Goal: Task Accomplishment & Management: Manage account settings

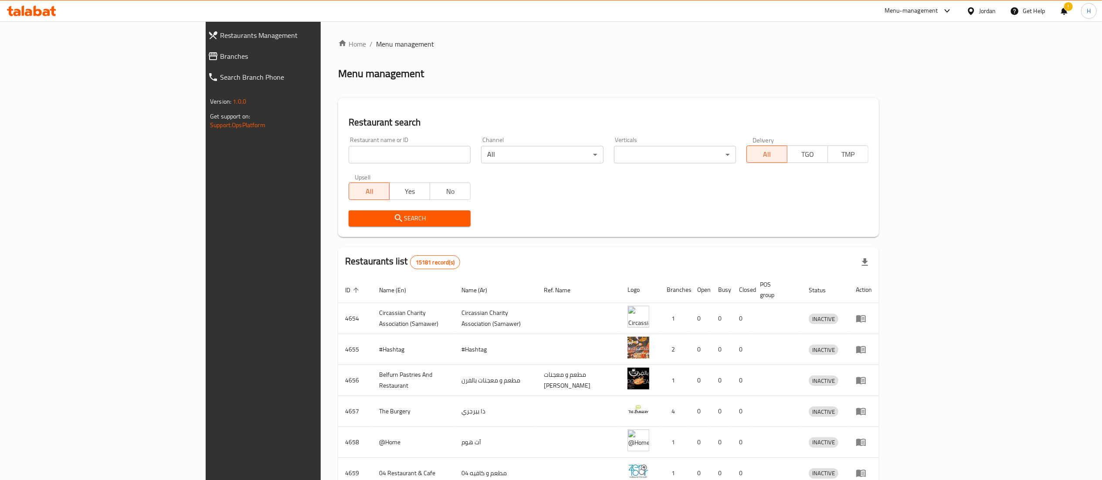
click at [349, 151] on input "search" at bounding box center [410, 154] width 122 height 17
paste input "630605"
type input "630605"
click button "Search" at bounding box center [410, 218] width 122 height 16
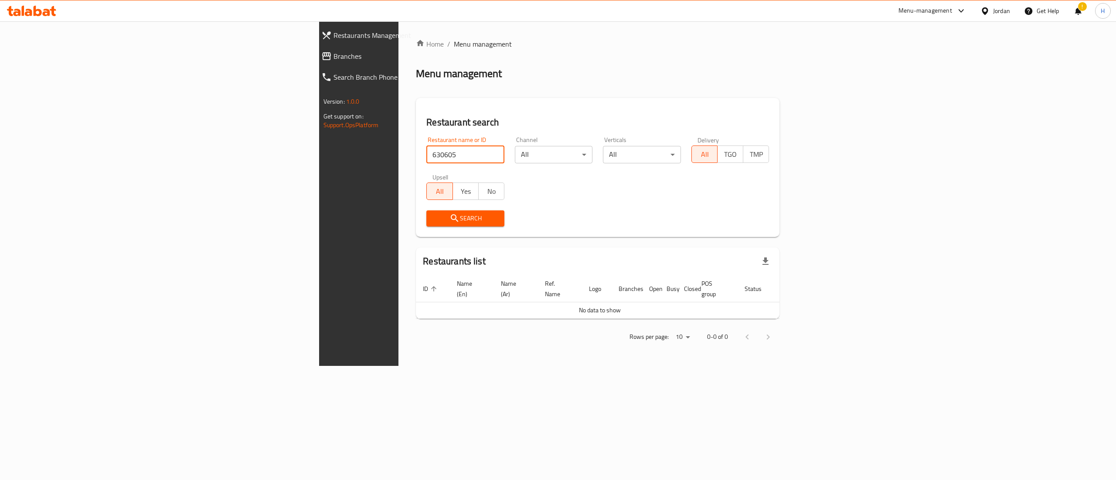
click at [333, 61] on span "Branches" at bounding box center [415, 56] width 165 height 10
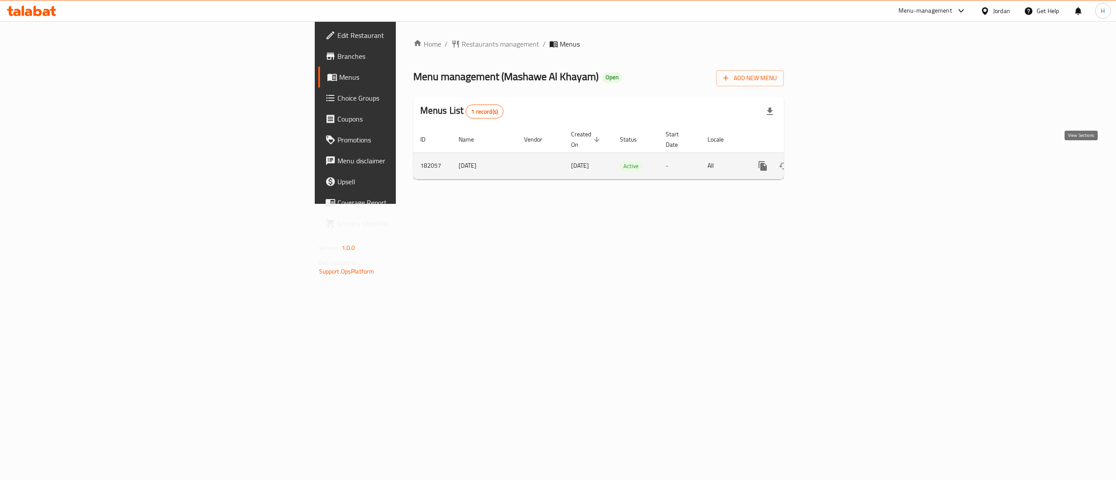
click at [829, 162] on icon "enhanced table" at bounding box center [825, 166] width 8 height 8
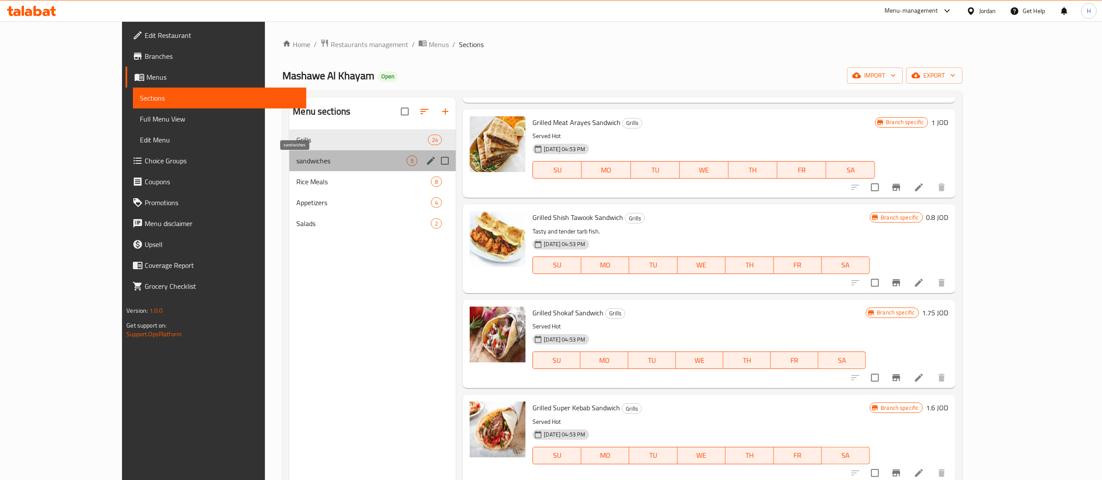
click at [296, 166] on span "sandwiches" at bounding box center [351, 161] width 110 height 10
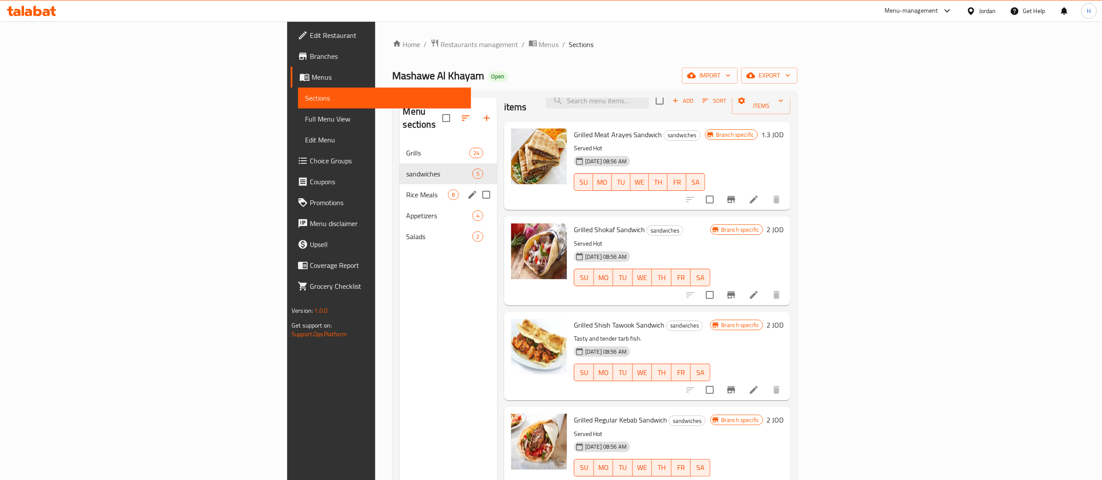
click at [400, 191] on div "Rice Meals 8" at bounding box center [449, 194] width 98 height 21
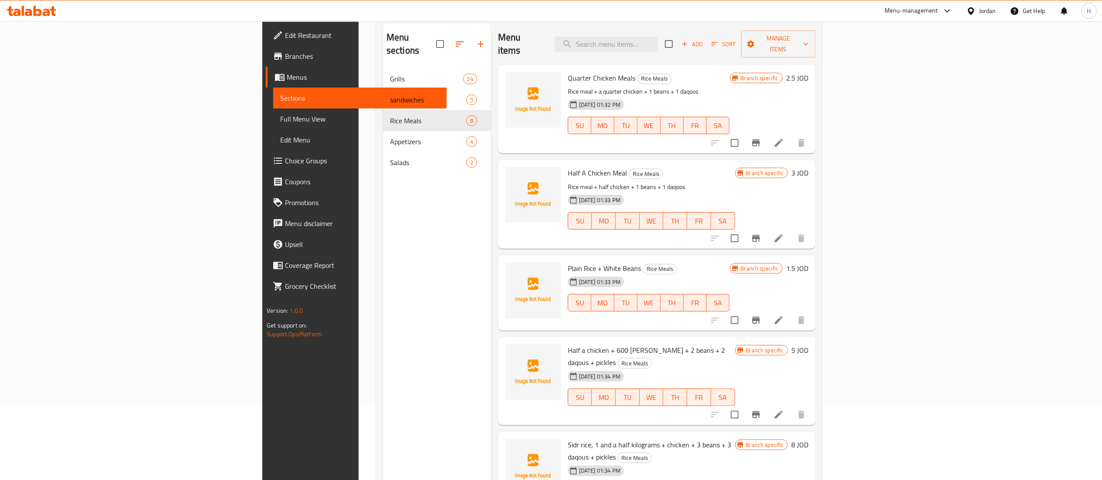
scroll to position [35, 0]
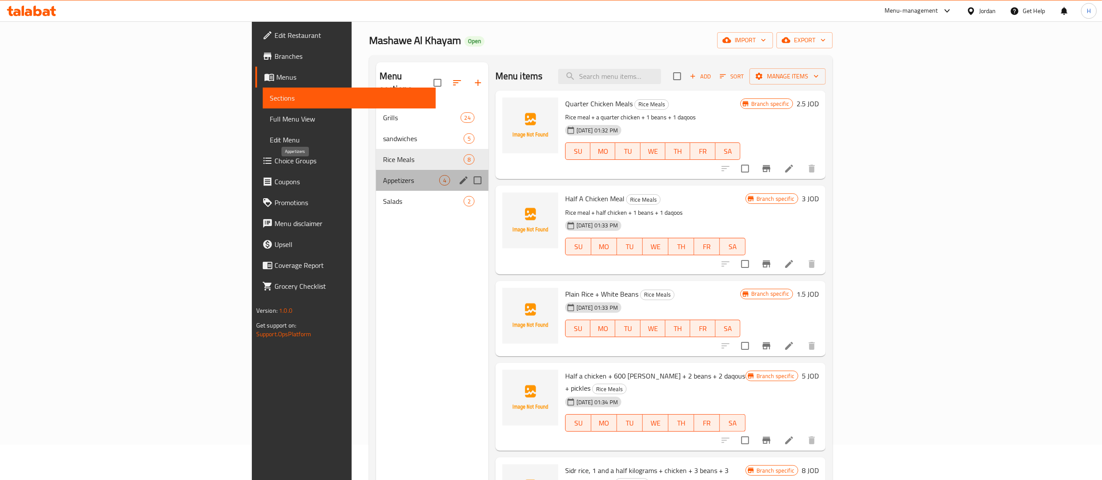
click at [383, 175] on span "Appetizers" at bounding box center [411, 180] width 56 height 10
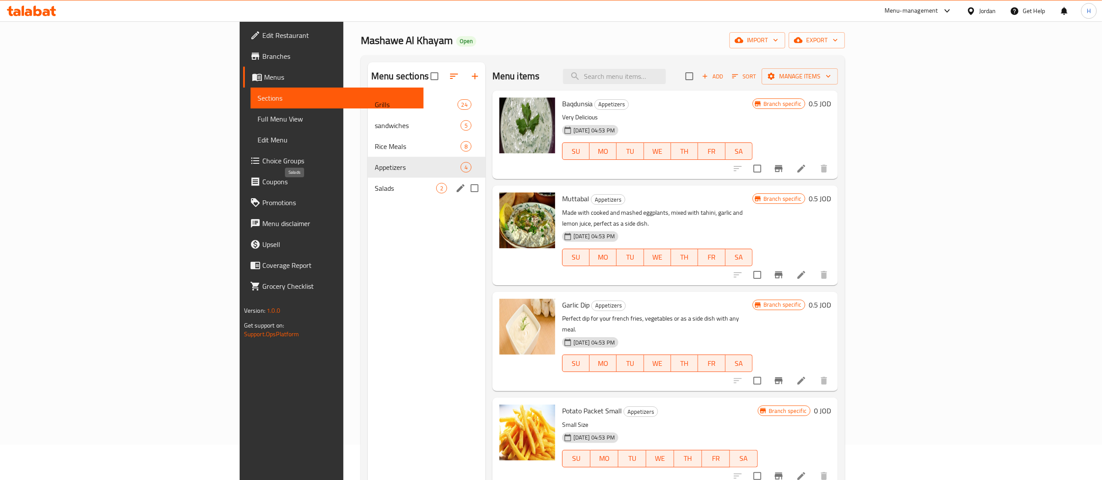
click at [375, 187] on span "Salads" at bounding box center [405, 188] width 61 height 10
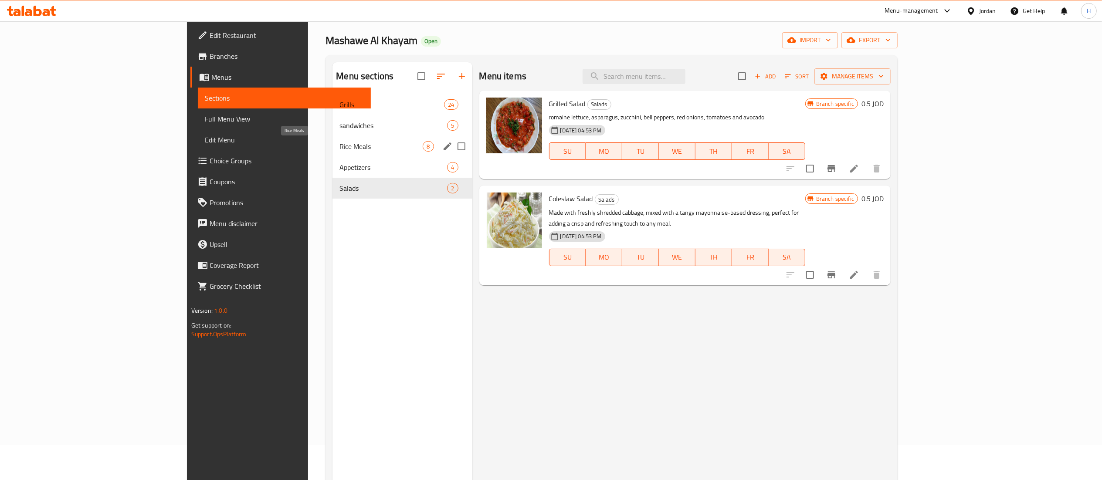
click at [339, 141] on span "Rice Meals" at bounding box center [380, 146] width 83 height 10
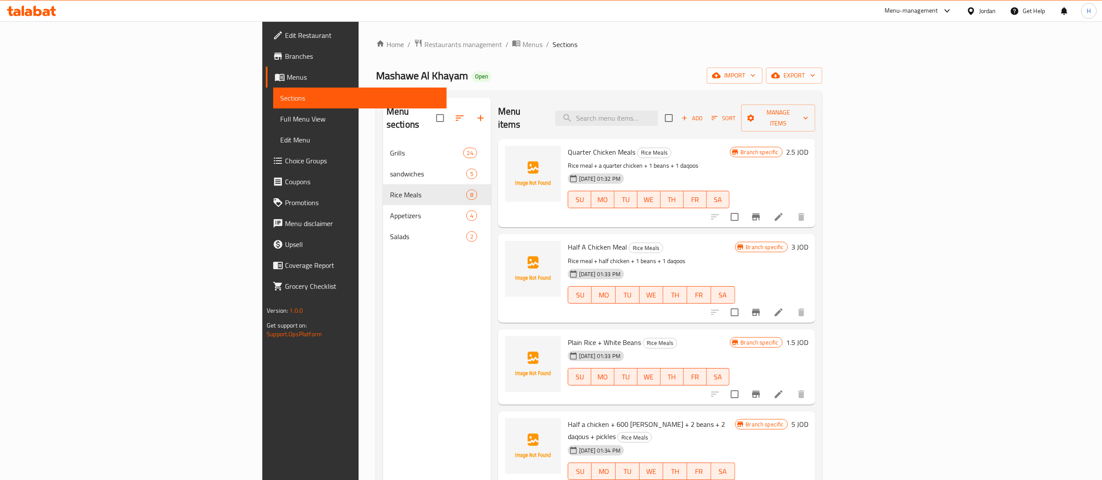
click at [568, 146] on span "Quarter Chicken Meals" at bounding box center [602, 152] width 68 height 13
copy h6 "Quarter Chicken Meals"
click at [568, 241] on span "Half A Chicken Meal" at bounding box center [597, 247] width 59 height 13
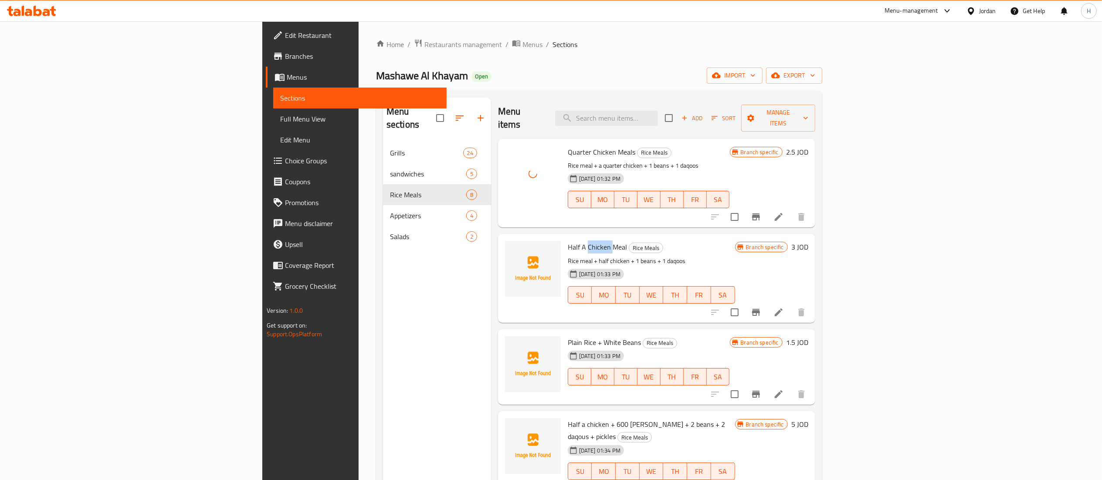
click at [568, 241] on span "Half A Chicken Meal" at bounding box center [597, 247] width 59 height 13
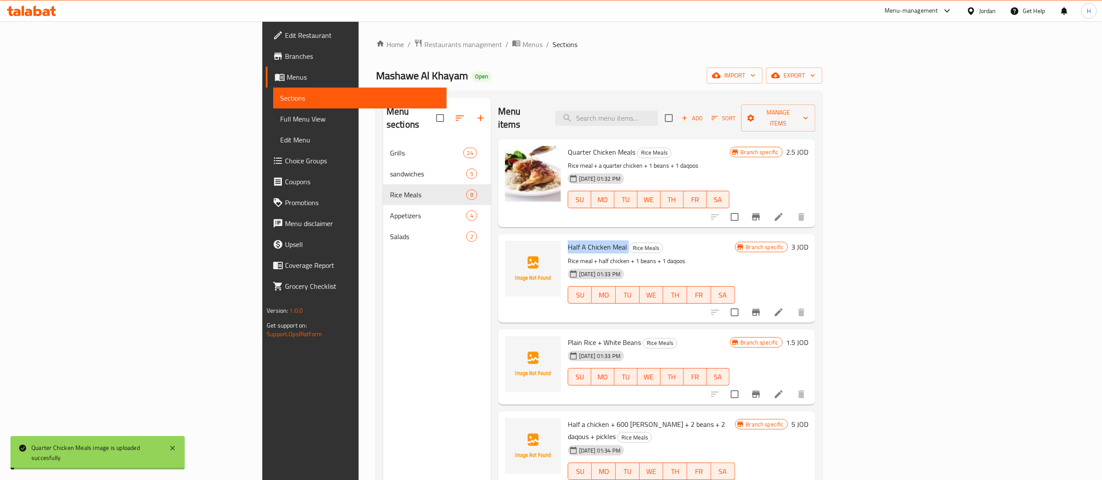
copy h6 "Half A Chicken Meal"
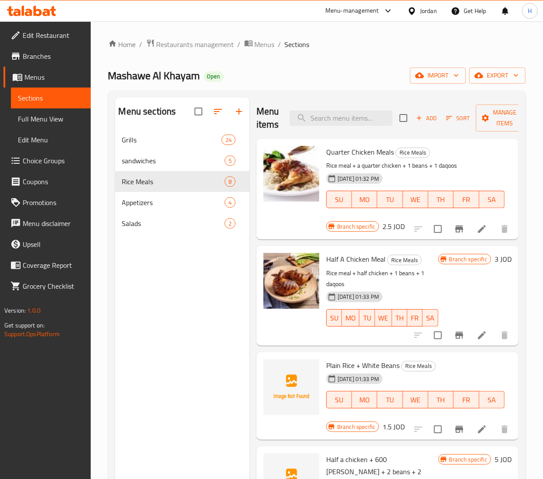
click at [333, 365] on span "Plain Rice + White Beans" at bounding box center [362, 365] width 73 height 13
click at [333, 364] on span "Plain Rice + White Beans" at bounding box center [362, 365] width 73 height 13
copy h6 "Plain Rice + White Beans"
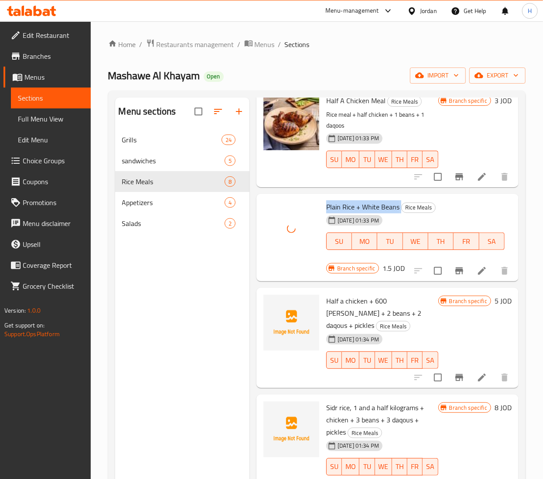
scroll to position [174, 0]
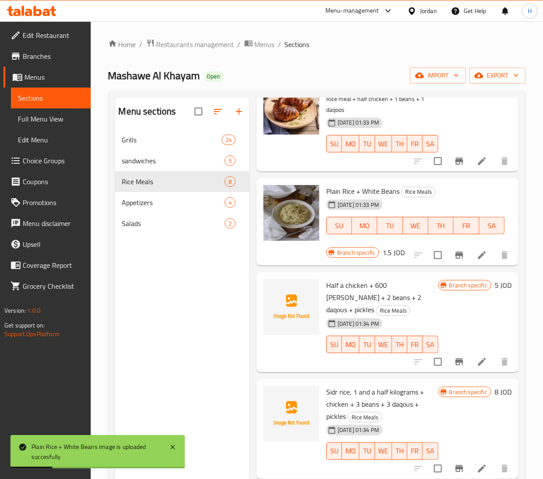
click at [339, 288] on span "Half a chicken + 600 gm rice + 2 beans + 2 daqous + pickles" at bounding box center [373, 297] width 95 height 37
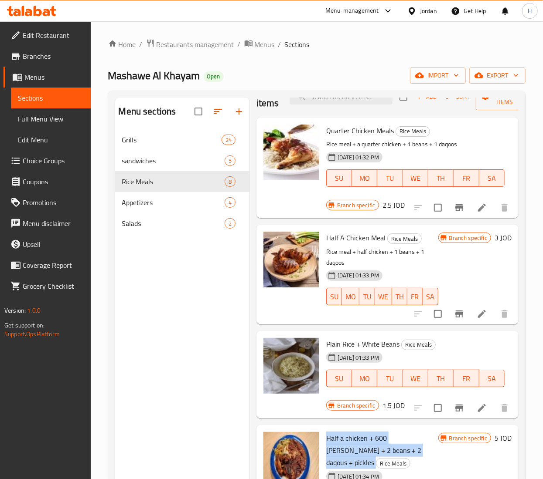
scroll to position [0, 0]
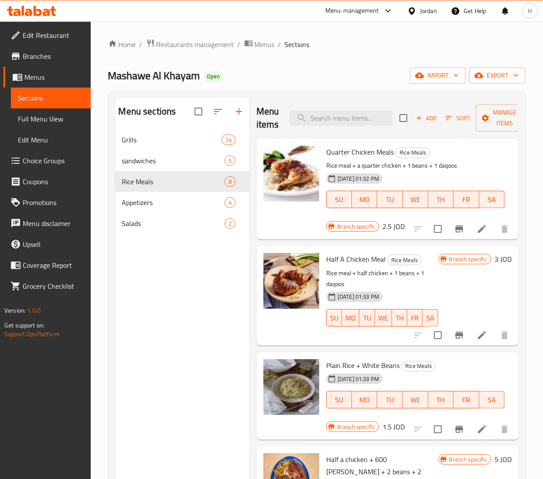
click at [142, 296] on div "Menu sections Grills 24 sandwiches 5 Rice Meals 8 Appetizers 4 Salads 2" at bounding box center [182, 337] width 134 height 479
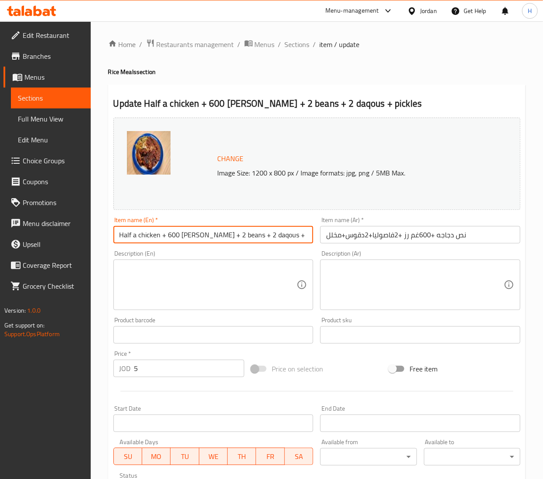
drag, startPoint x: 165, startPoint y: 237, endPoint x: 200, endPoint y: 240, distance: 35.0
click at [200, 240] on input "Half a chicken + 600 [PERSON_NAME] + 2 beans + 2 daqous + pickles" at bounding box center [213, 234] width 200 height 17
click at [155, 238] on input "Half a chicken + 600 [PERSON_NAME] + 2 beans + 2 daqous + pickles" at bounding box center [213, 234] width 200 height 17
drag, startPoint x: 160, startPoint y: 235, endPoint x: 336, endPoint y: 241, distance: 176.1
click at [336, 241] on div "Change Image Size: 1200 x 800 px / Image formats: jpg, png / 5MB Max. Item name…" at bounding box center [317, 308] width 414 height 388
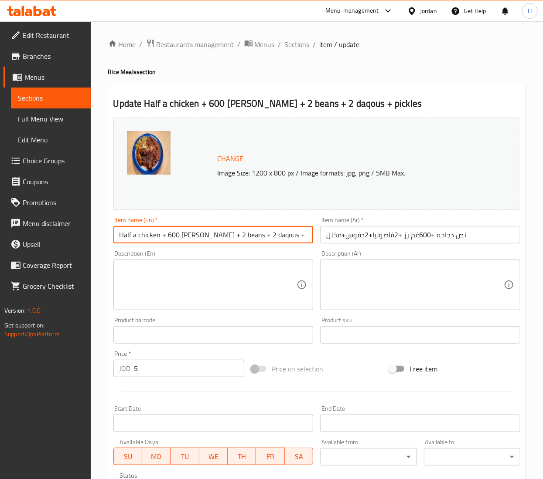
click at [214, 280] on textarea at bounding box center [207, 285] width 177 height 41
paste textarea "+ 600 gm rice + 2 beans + 2 daqous + pickles"
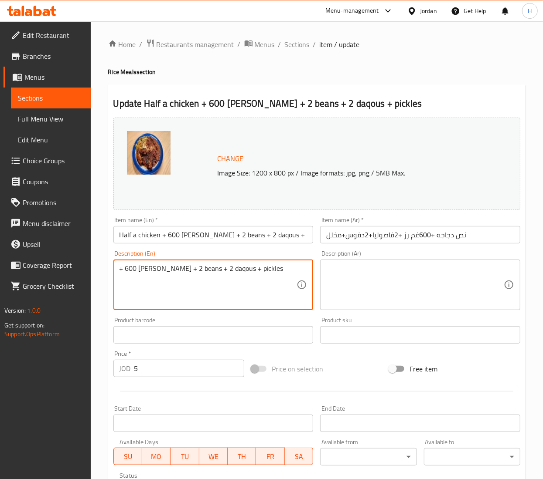
type textarea "+ 600 gm rice + 2 beans + 2 daqous + pickles"
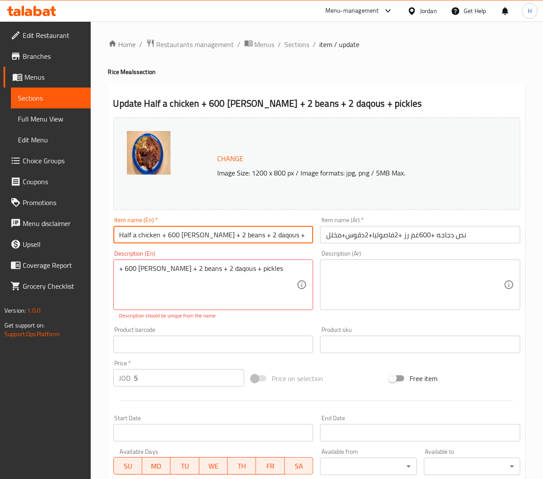
drag, startPoint x: 295, startPoint y: 229, endPoint x: 160, endPoint y: 240, distance: 135.1
click at [160, 240] on input "Half a chicken + 600 [PERSON_NAME] + 2 beans + 2 daqous + pickles" at bounding box center [213, 234] width 200 height 17
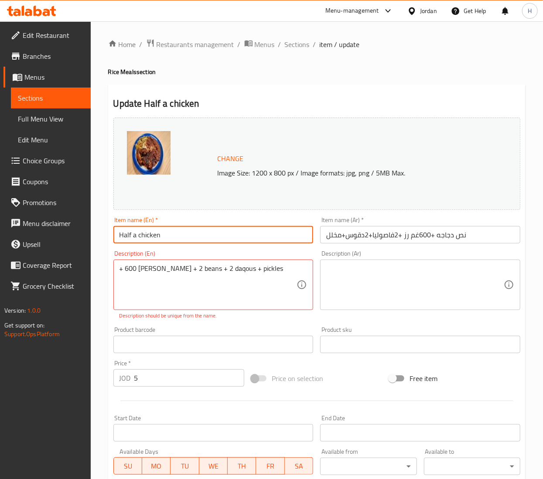
type input "Half a chicken"
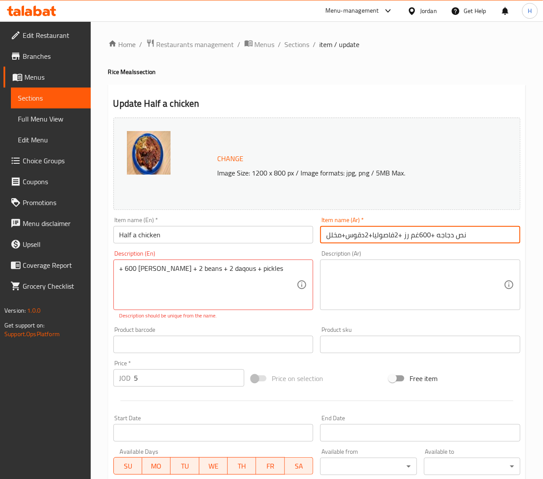
drag, startPoint x: 407, startPoint y: 227, endPoint x: 414, endPoint y: 238, distance: 13.3
click at [407, 227] on input "نص دجاجه +600غم رز +2فاصوليا+2دقوس+مخلل" at bounding box center [420, 234] width 200 height 17
drag, startPoint x: 434, startPoint y: 237, endPoint x: 262, endPoint y: 240, distance: 172.2
click at [262, 240] on div "Change Image Size: 1200 x 800 px / Image formats: jpg, png / 5MB Max. Item name…" at bounding box center [317, 313] width 414 height 398
type input "نص دجاجه"
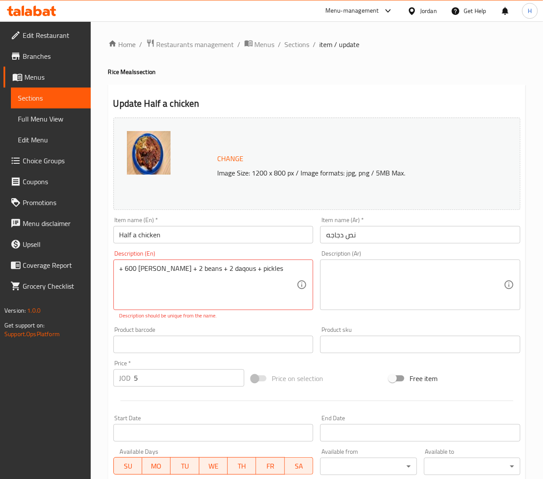
click at [409, 266] on div "Description (Ar)" at bounding box center [420, 285] width 200 height 51
paste textarea "+600غم رز +2فاصوليا+2دقوس+مخلل"
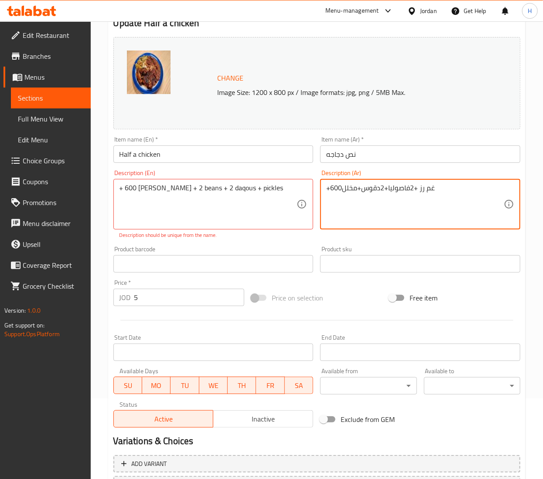
scroll to position [158, 0]
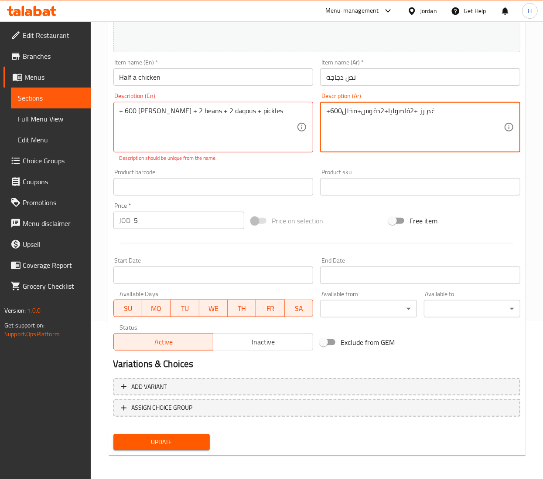
type textarea "+600غم رز +2فاصوليا+2دقوس+مخلل"
click at [180, 441] on span "Update" at bounding box center [161, 442] width 82 height 11
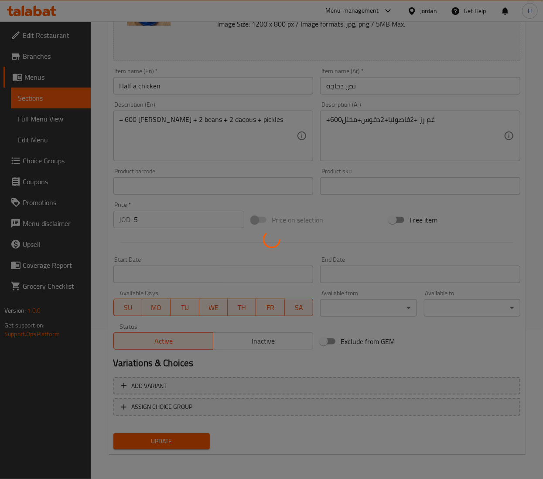
scroll to position [149, 0]
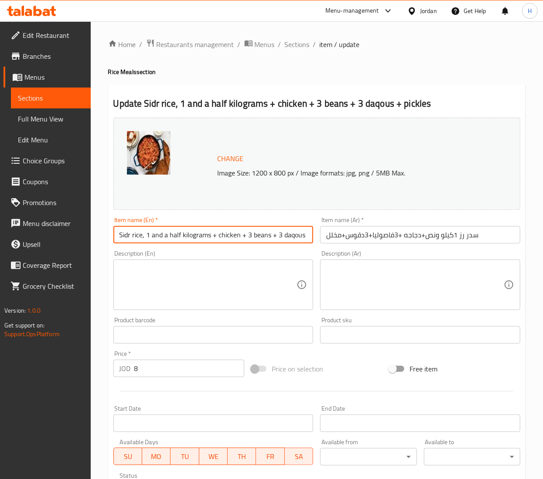
scroll to position [0, 23]
drag, startPoint x: 143, startPoint y: 234, endPoint x: 494, endPoint y: 236, distance: 350.8
click at [494, 236] on div "Change Image Size: 1200 x 800 px / Image formats: jpg, png / 5MB Max. Item name…" at bounding box center [317, 308] width 414 height 388
click at [204, 285] on textarea at bounding box center [207, 285] width 177 height 41
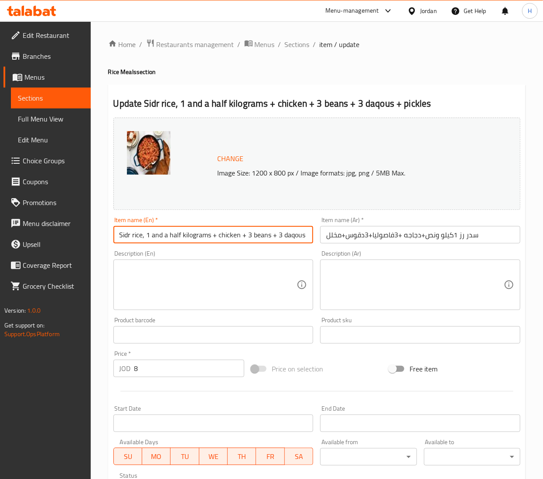
paste textarea "1 and a half kilograms + chicken + 3 beans + 3 daqous + pickles"
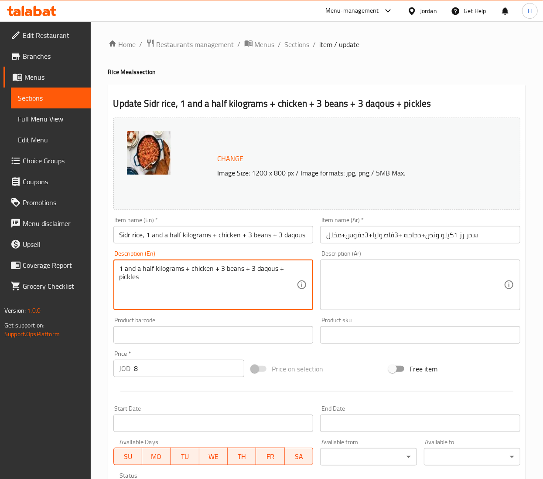
type textarea "1 and a half kilograms + chicken + 3 beans + 3 daqous + pickles"
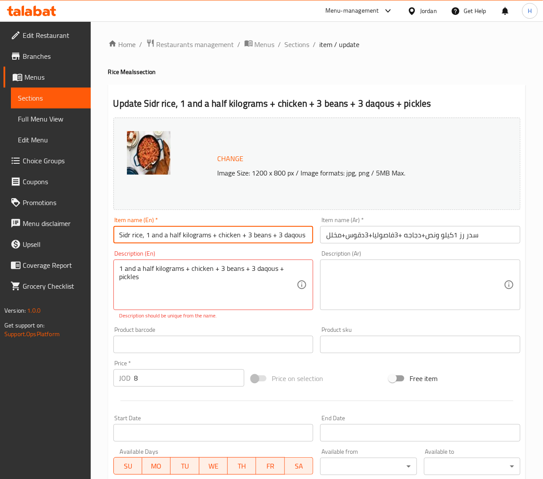
click at [147, 233] on input "Sidr rice, 1 and a half kilograms + chicken + 3 beans + 3 daqous + pickles" at bounding box center [213, 234] width 200 height 17
drag, startPoint x: 142, startPoint y: 235, endPoint x: 508, endPoint y: 235, distance: 366.1
click at [508, 235] on div "Change Image Size: 1200 x 800 px / Image formats: jpg, png / 5MB Max. Item name…" at bounding box center [317, 313] width 414 height 398
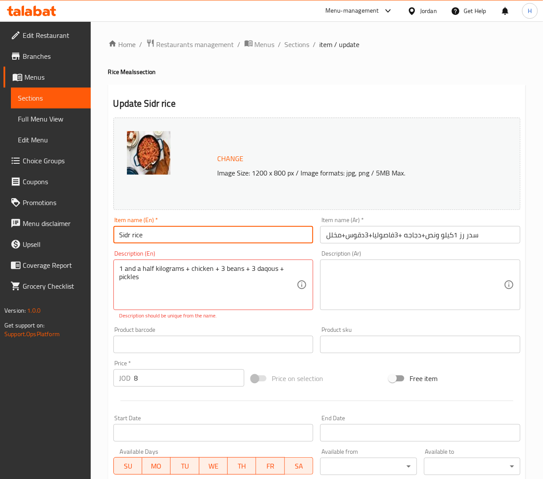
scroll to position [0, 0]
type input "Sidr rice"
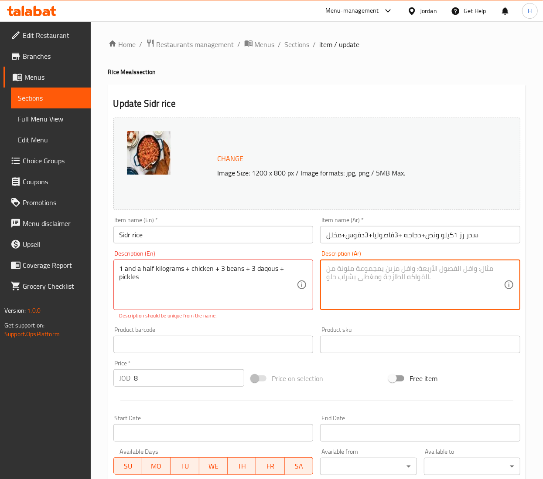
click at [394, 292] on textarea at bounding box center [414, 285] width 177 height 41
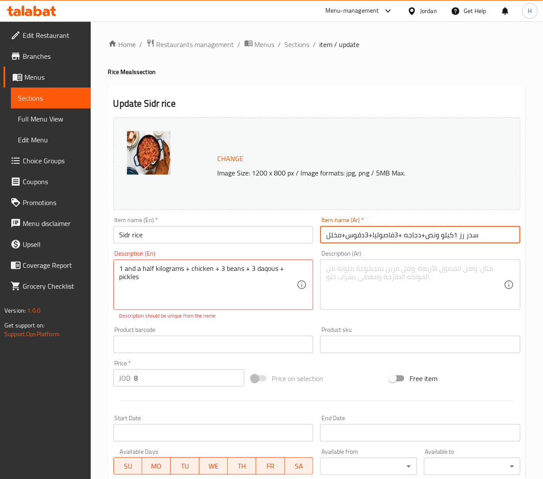
drag, startPoint x: 457, startPoint y: 235, endPoint x: 360, endPoint y: 230, distance: 97.7
click at [360, 230] on input "سدر رز 1كيلو ونص+دجاجه +3فاصوليا+3دقوس+مخلل" at bounding box center [420, 234] width 200 height 17
drag, startPoint x: 360, startPoint y: 230, endPoint x: 332, endPoint y: 224, distance: 28.0
click at [359, 230] on input "سدر رز 1كيلو ونص+دجاجه +3فاصوليا+3دقوس+مخلل" at bounding box center [420, 234] width 200 height 17
click at [323, 234] on input "سدر رز 1كيلو ونص+دجاجه +3فاصوليا+3دقوس+مخلل" at bounding box center [420, 234] width 200 height 17
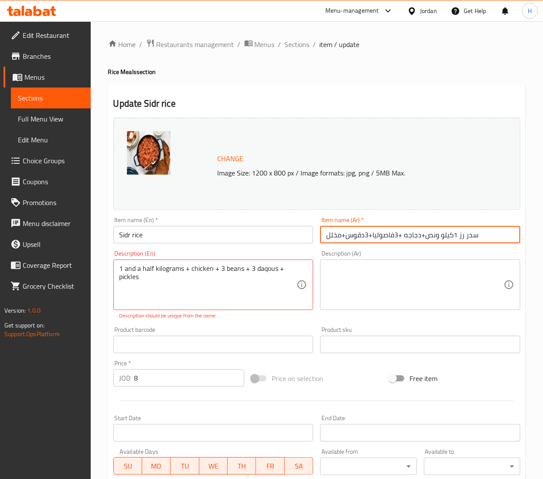
drag, startPoint x: 321, startPoint y: 234, endPoint x: 452, endPoint y: 235, distance: 131.2
click at [452, 235] on input "سدر رز 1كيلو ونص+دجاجه +3فاصوليا+3دقوس+مخلل" at bounding box center [420, 234] width 200 height 17
type input "سدر رز"
click at [430, 298] on textarea at bounding box center [414, 285] width 177 height 41
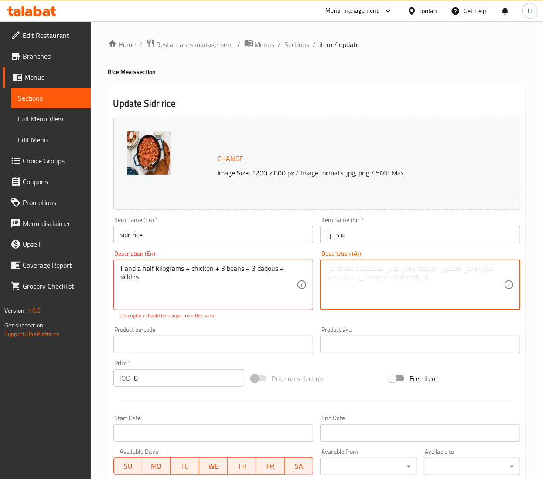
paste textarea "1كيلو ونص+دجاجه +3فاصوليا+3دقوس+مخلل"
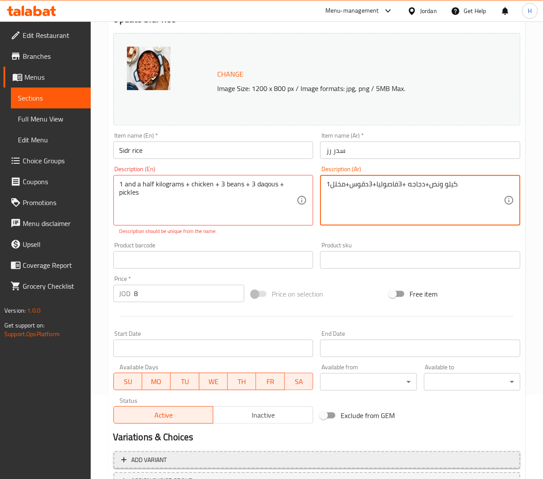
scroll to position [158, 0]
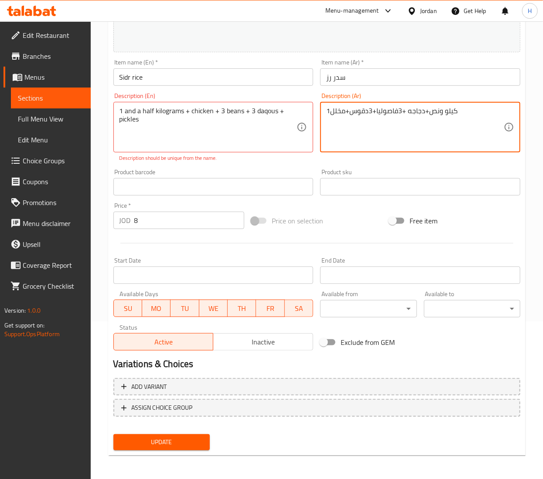
type textarea "1كيلو ونص+دجاجه +3فاصوليا+3دقوس+مخلل"
click at [185, 438] on span "Update" at bounding box center [161, 442] width 82 height 11
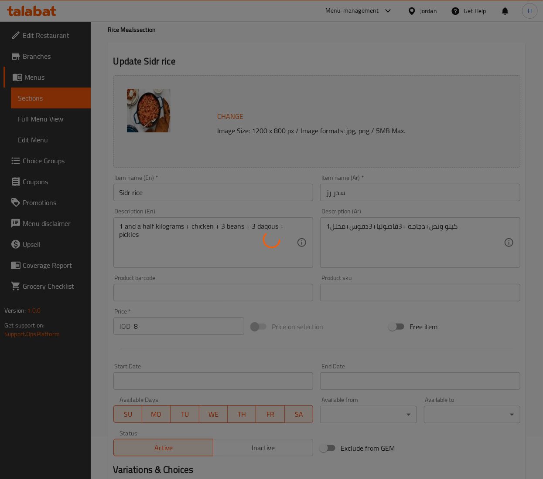
scroll to position [0, 0]
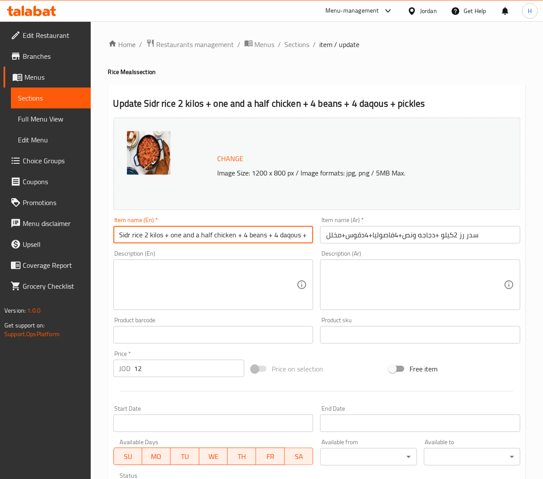
scroll to position [0, 18]
drag, startPoint x: 161, startPoint y: 235, endPoint x: 394, endPoint y: 235, distance: 233.1
click at [394, 235] on div "Change Image Size: 1200 x 800 px / Image formats: jpg, png / 5MB Max. Item name…" at bounding box center [317, 308] width 414 height 388
click at [232, 294] on textarea at bounding box center [207, 285] width 177 height 41
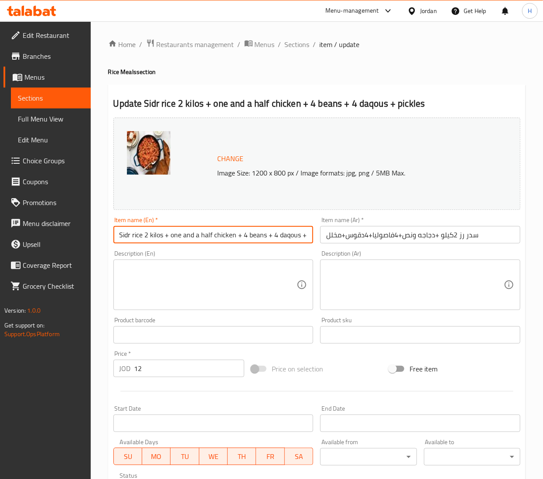
paste textarea "+ one and a half chicken + 4 beans + 4 daqous + pickles"
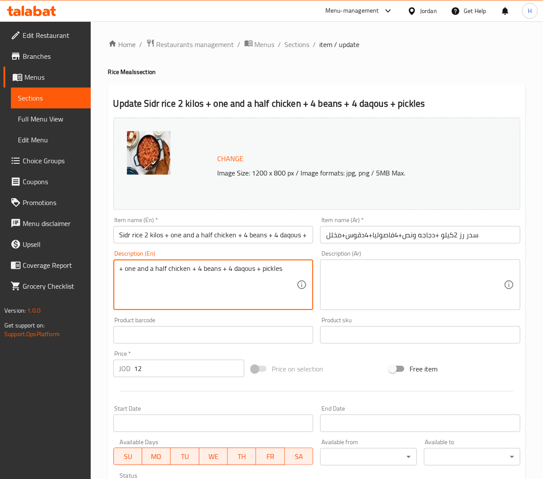
type textarea "+ one and a half chicken + 4 beans + 4 daqous + pickles"
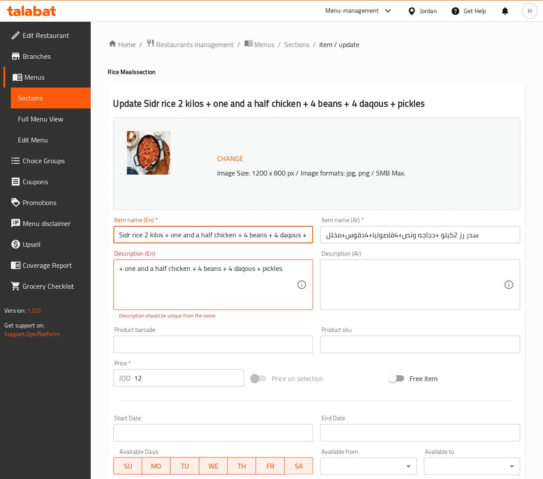
scroll to position [0, 18]
drag, startPoint x: 163, startPoint y: 235, endPoint x: 431, endPoint y: 242, distance: 267.7
click at [431, 242] on div "Change Image Size: 1200 x 800 px / Image formats: jpg, png / 5MB Max. Item name…" at bounding box center [317, 313] width 414 height 398
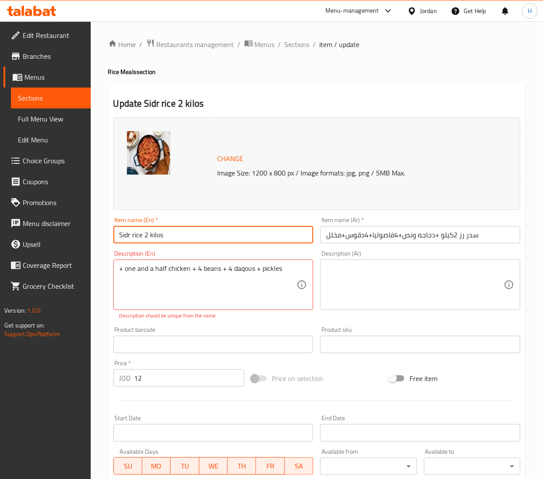
type input "Sidr rice 2 kilos"
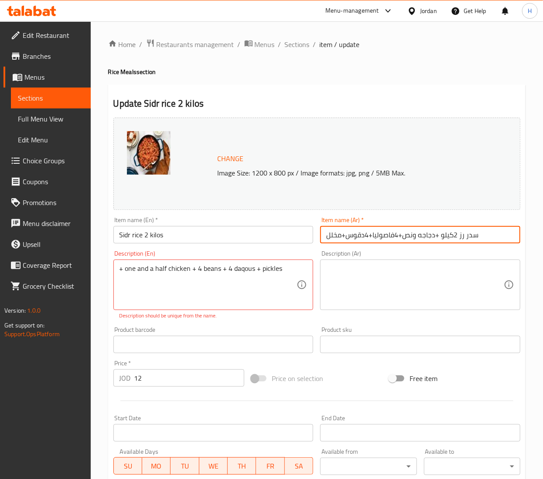
drag, startPoint x: 438, startPoint y: 237, endPoint x: 318, endPoint y: 238, distance: 120.3
click at [318, 238] on div "Item name (Ar)   * سدر رز 2كيلو +دجاجه ونص+4فاصوليا+4دقوس+مخلل Item name (Ar) *" at bounding box center [419, 231] width 207 height 34
type input "سدر رز 2كيلو"
click at [377, 280] on textarea at bounding box center [414, 285] width 177 height 41
paste textarea "+دجاجه ونص+4فاصوليا+4دقوس+مخلل"
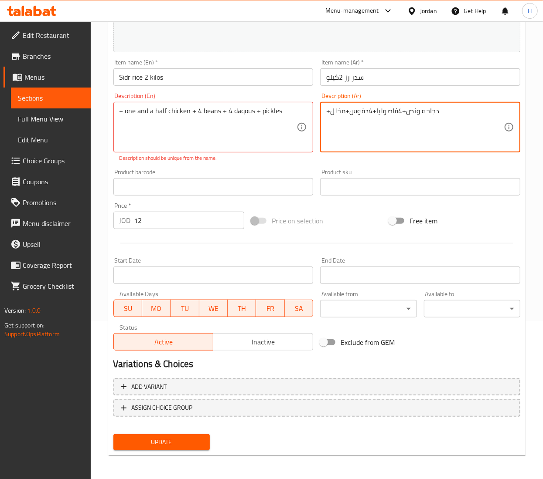
type textarea "+دجاجه ونص+4فاصوليا+4دقوس+مخلل"
click at [193, 439] on span "Update" at bounding box center [161, 442] width 82 height 11
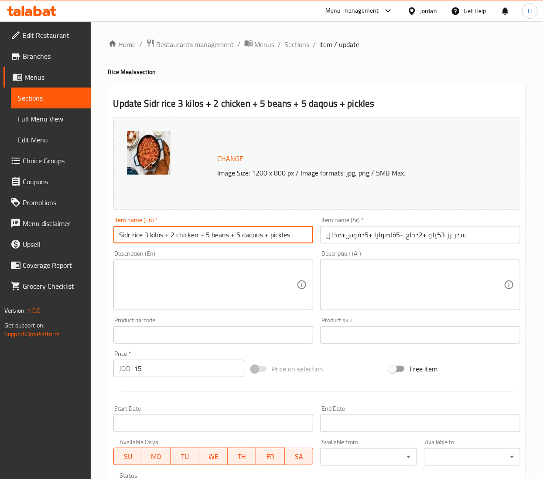
drag, startPoint x: 163, startPoint y: 240, endPoint x: 378, endPoint y: 212, distance: 217.5
click at [378, 212] on div "Change Image Size: 1200 x 800 px / Image formats: jpg, png / 5MB Max. Item name…" at bounding box center [317, 308] width 414 height 388
type input "Sidr rice 3 kilos"
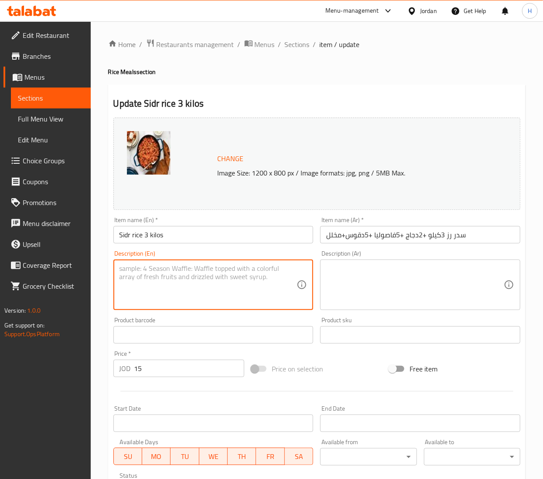
click at [199, 304] on textarea at bounding box center [207, 285] width 177 height 41
paste textarea "+ 2 chicken + 5 beans + 5 daqous + pickles"
type textarea "+ 2 chicken + 5 beans + 5 daqous + pickles"
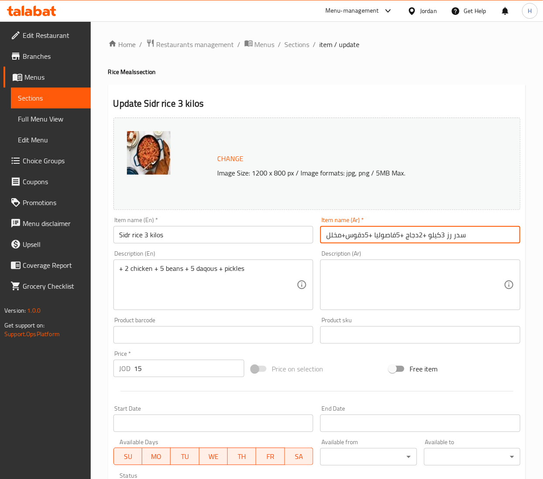
drag, startPoint x: 428, startPoint y: 235, endPoint x: 248, endPoint y: 252, distance: 180.4
click at [248, 252] on div "Change Image Size: 1200 x 800 px / Image formats: jpg, png / 5MB Max. Item name…" at bounding box center [317, 308] width 414 height 388
type input "سدر رز 3كيلو"
click at [398, 288] on textarea at bounding box center [414, 285] width 177 height 41
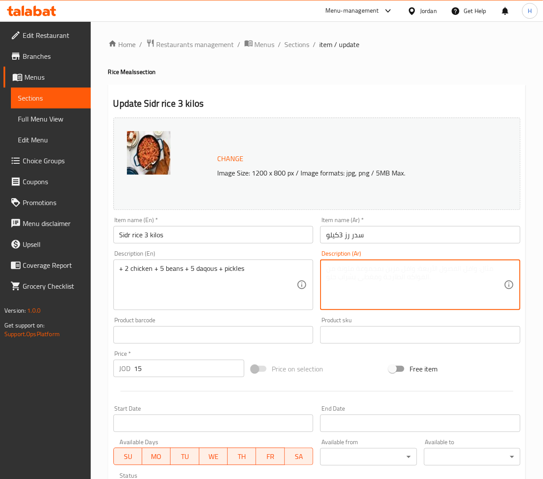
paste textarea "+2دجاج +5فاصوليا +5دقوس+مخلل"
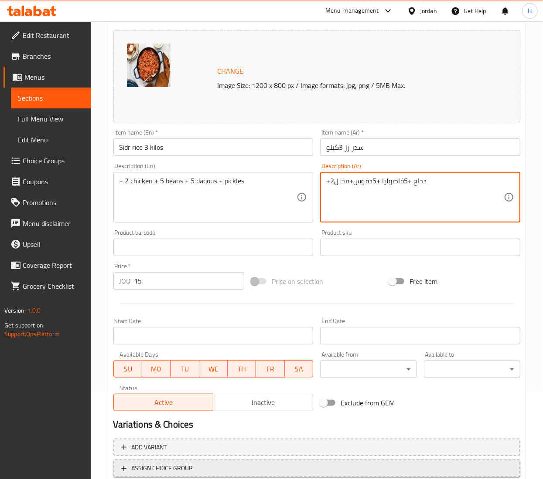
scroll to position [149, 0]
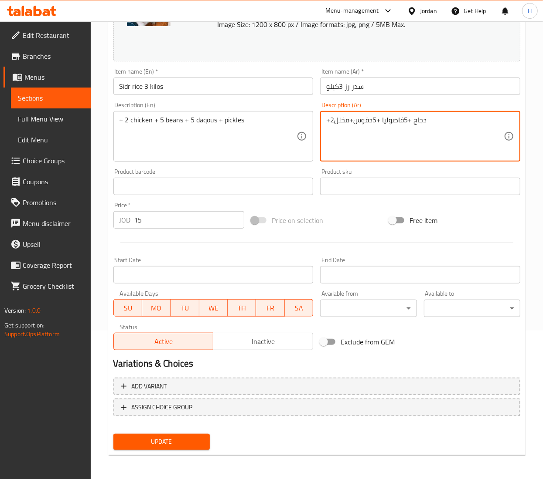
type textarea "+2دجاج +5فاصوليا +5دقوس+مخلل"
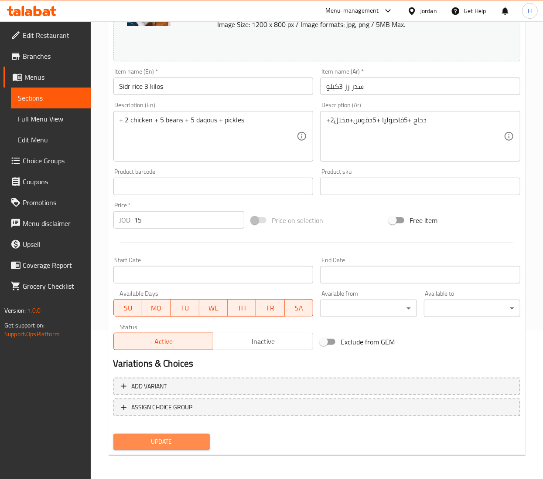
click at [180, 446] on span "Update" at bounding box center [161, 442] width 82 height 11
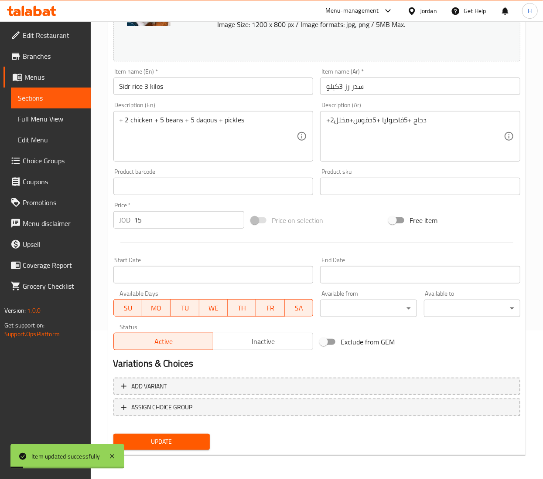
scroll to position [0, 0]
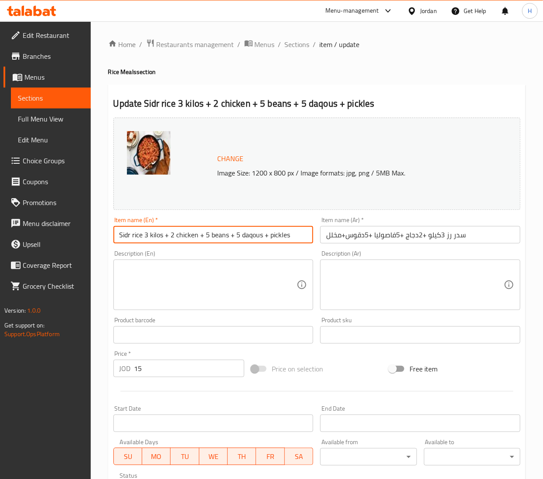
drag, startPoint x: 162, startPoint y: 235, endPoint x: 311, endPoint y: 238, distance: 149.1
click at [311, 238] on input "Sidr rice 3 kilos + 2 chicken + 5 beans + 5 daqous + pickles" at bounding box center [213, 234] width 200 height 17
type input "Sidr rice 3 kilos"
click at [173, 274] on textarea at bounding box center [207, 285] width 177 height 41
paste textarea "+ 2 chicken + 5 beans + 5 daqous + pickles"
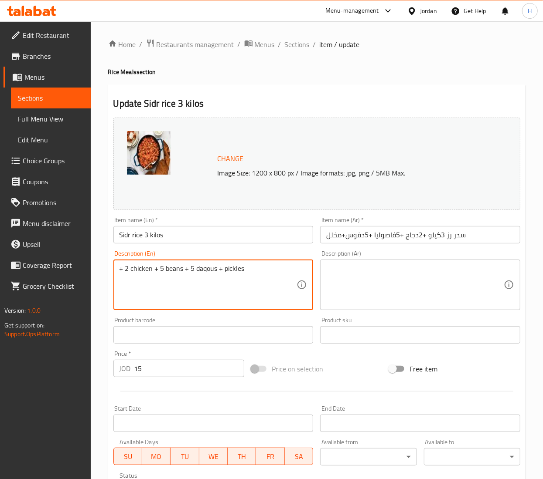
type textarea "+ 2 chicken + 5 beans + 5 daqous + pickles"
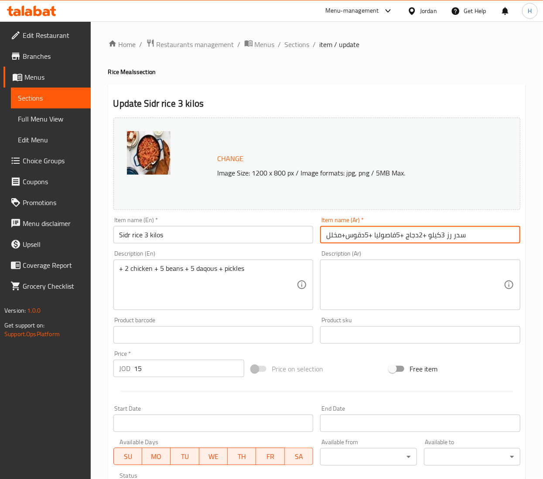
drag, startPoint x: 430, startPoint y: 235, endPoint x: 274, endPoint y: 237, distance: 156.0
click at [274, 237] on div "Change Image Size: 1200 x 800 px / Image formats: jpg, png / 5MB Max. Item name…" at bounding box center [317, 308] width 414 height 388
click at [397, 238] on input "سدر رز 3كيلو +2دجاج +5فاصوليا +5دقوس+مخلل" at bounding box center [420, 234] width 200 height 17
drag, startPoint x: 424, startPoint y: 235, endPoint x: 223, endPoint y: 235, distance: 201.3
click at [223, 235] on div "Change Image Size: 1200 x 800 px / Image formats: jpg, png / 5MB Max. Item name…" at bounding box center [317, 308] width 414 height 388
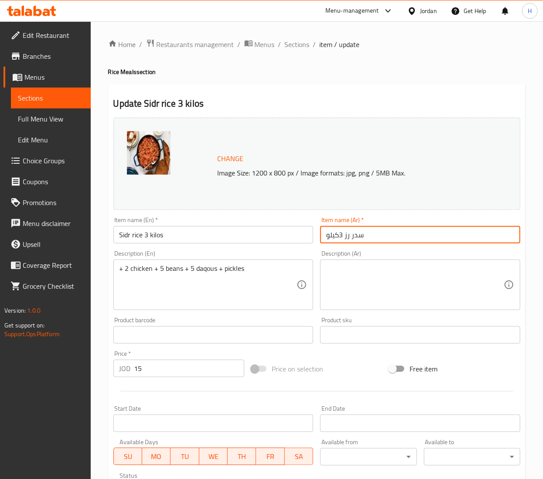
type input "سدر رز 3كيلو"
click at [435, 288] on textarea at bounding box center [414, 285] width 177 height 41
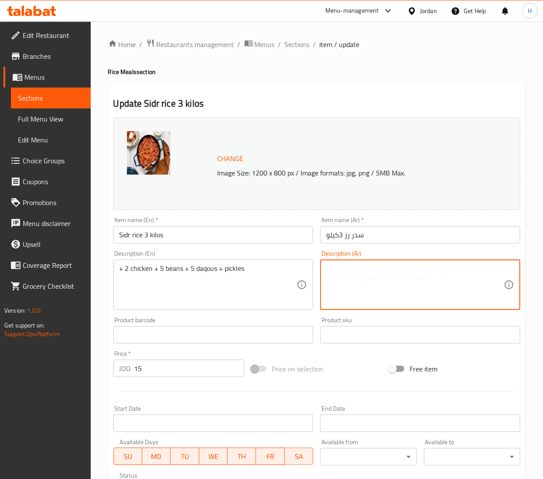
paste textarea "+2دجاج +5فاصوليا +5دقوس+مخلل"
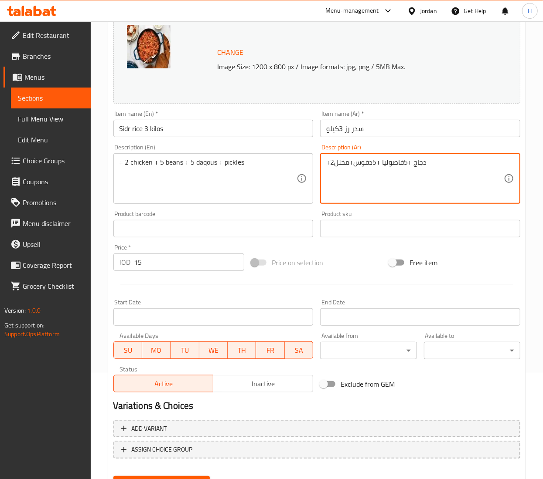
scroll to position [149, 0]
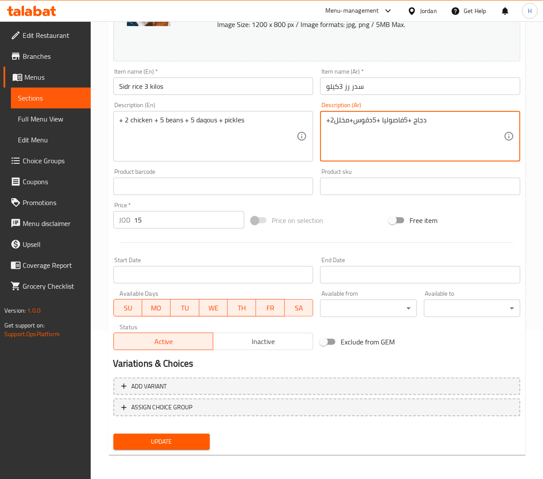
type textarea "+2دجاج +5فاصوليا +5دقوس+مخلل"
click at [164, 444] on span "Update" at bounding box center [161, 442] width 82 height 11
